Goal: Information Seeking & Learning: Learn about a topic

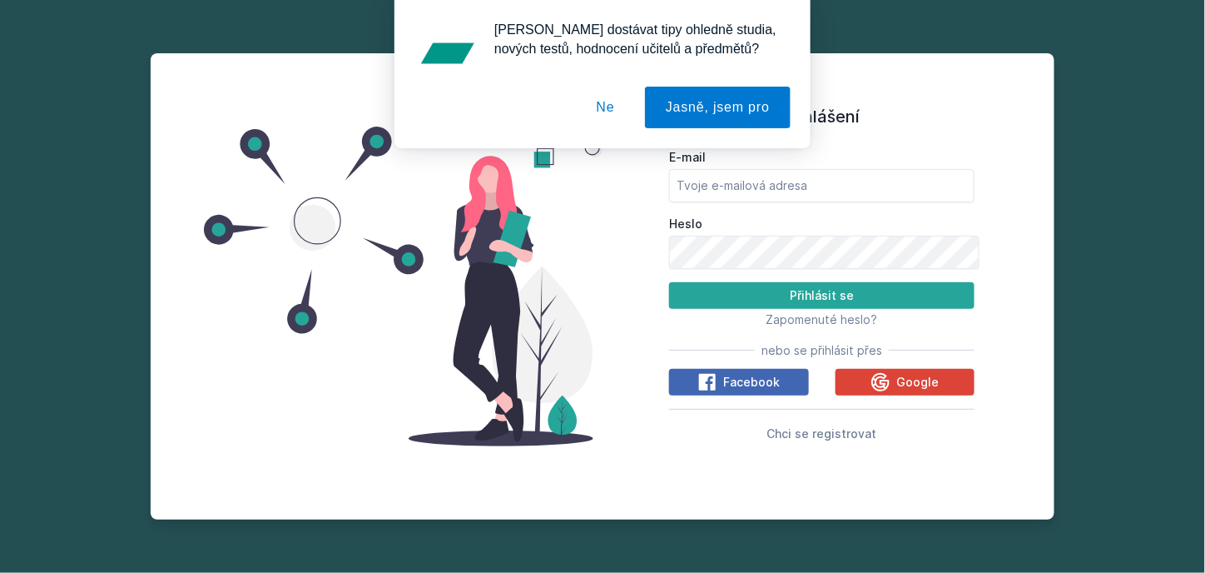
click at [608, 102] on button "Ne" at bounding box center [606, 108] width 60 height 42
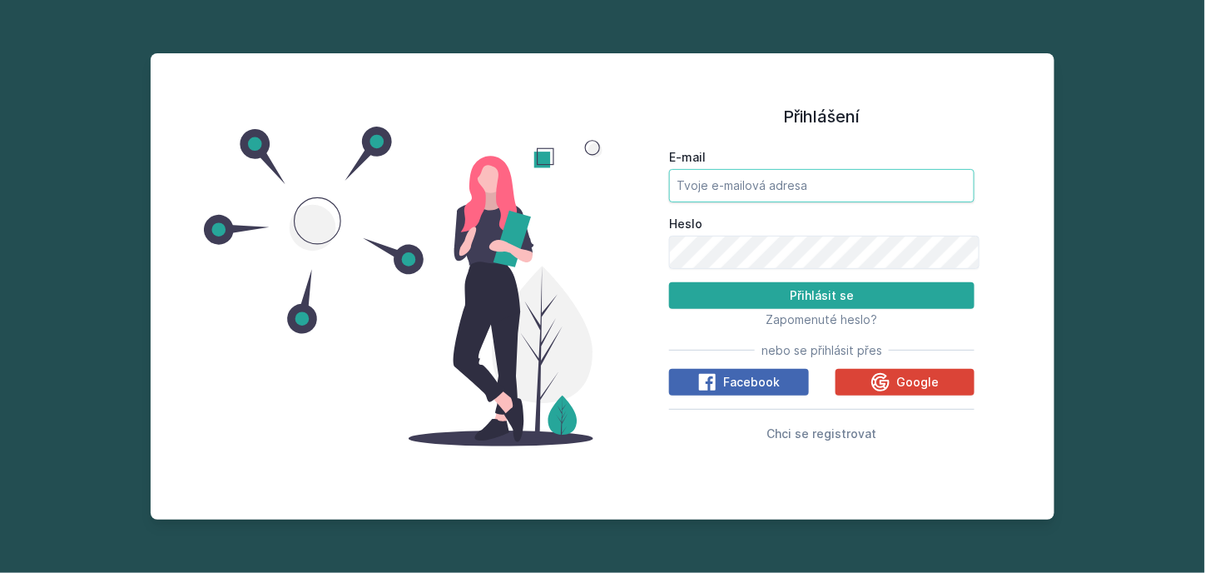
click at [775, 202] on input "E-mail" at bounding box center [821, 185] width 305 height 33
type input "[EMAIL_ADDRESS][DOMAIN_NAME]"
click at [669, 282] on button "Přihlásit se" at bounding box center [821, 295] width 305 height 27
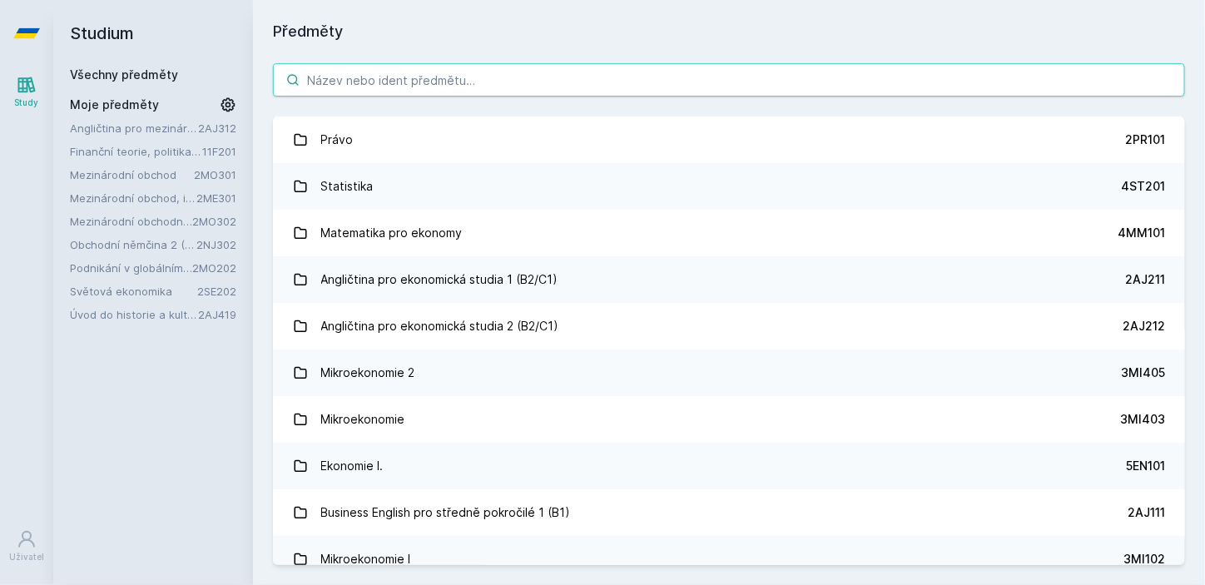
click at [339, 80] on input "search" at bounding box center [729, 79] width 912 height 33
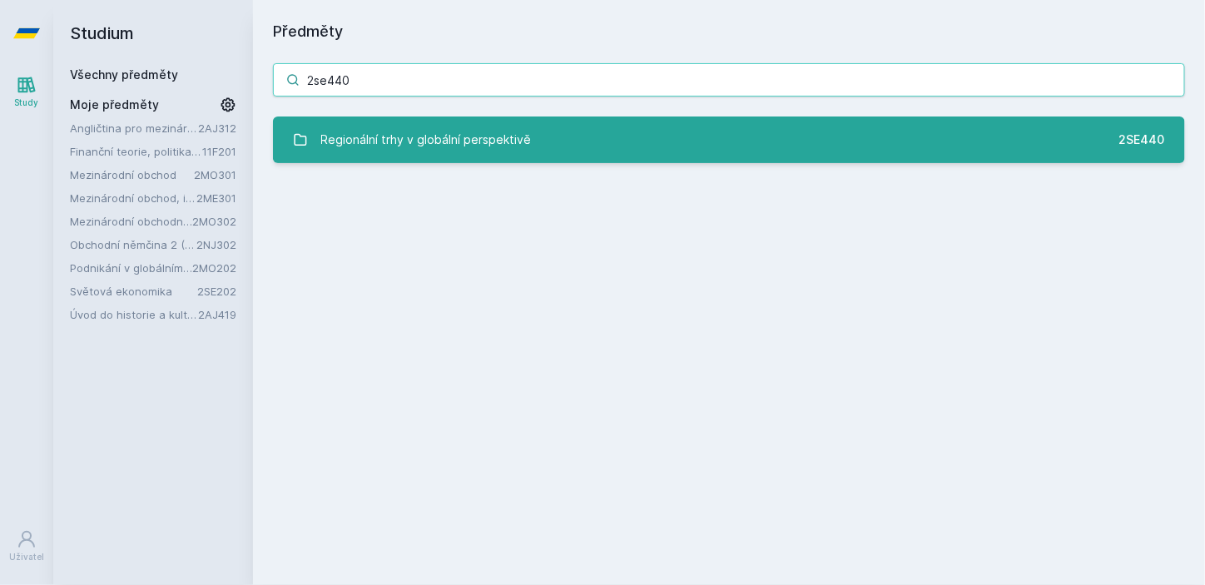
type input "2se440"
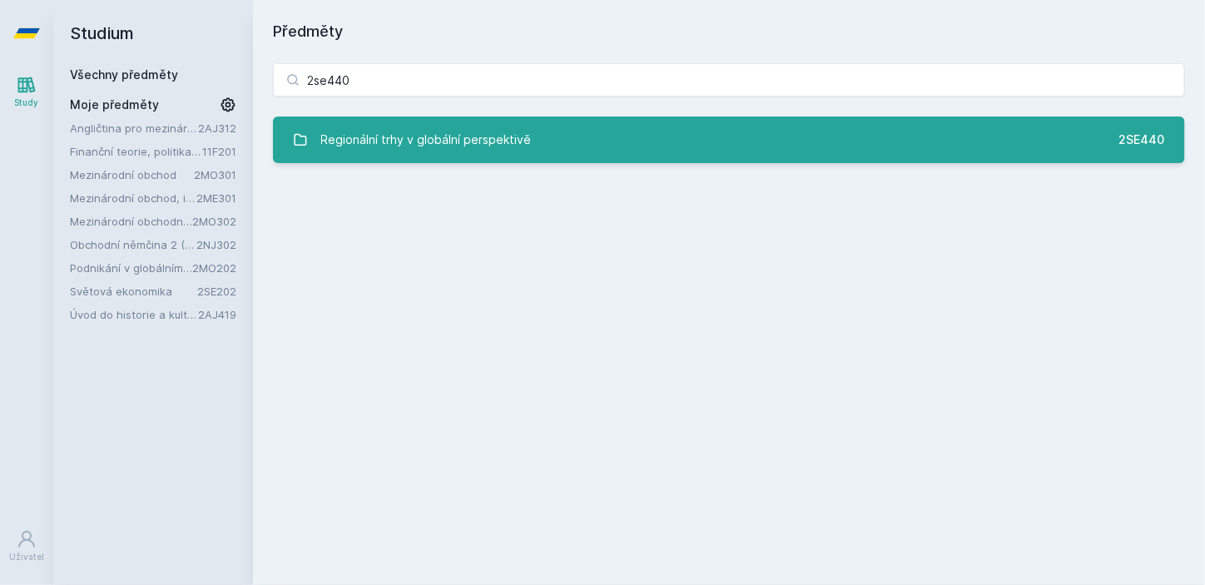
click at [698, 121] on link "Regionální trhy v globální perspektivě 2SE440" at bounding box center [729, 140] width 912 height 47
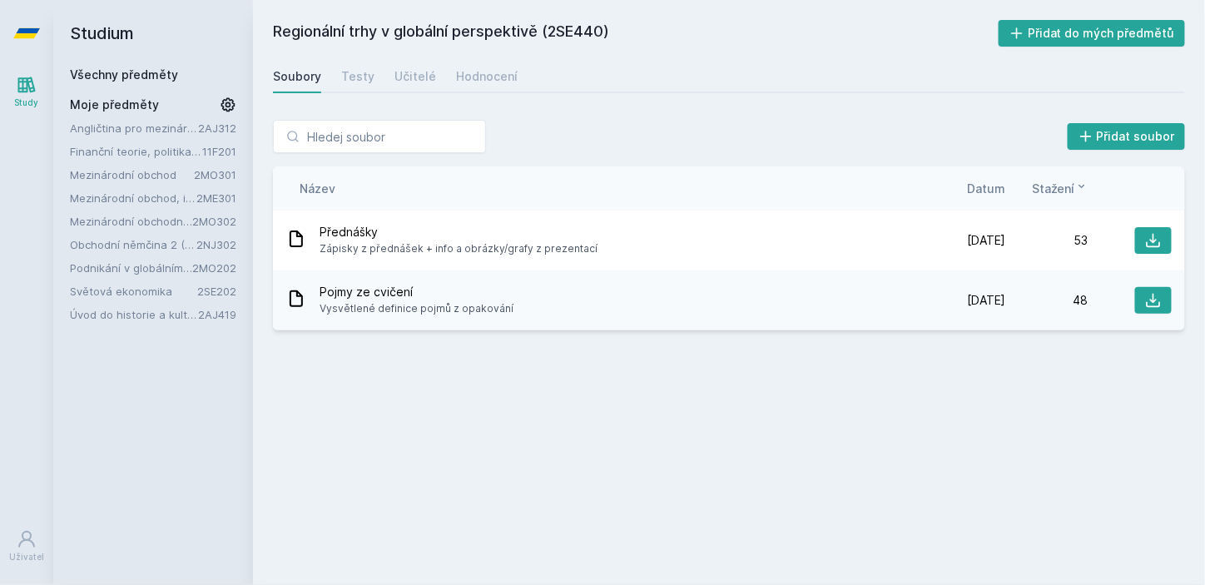
click at [648, 477] on div "Regionální trhy v globální perspektivě (2SE440) Přidat do mých předmětů [GEOGRA…" at bounding box center [729, 292] width 912 height 545
